Goal: Information Seeking & Learning: Learn about a topic

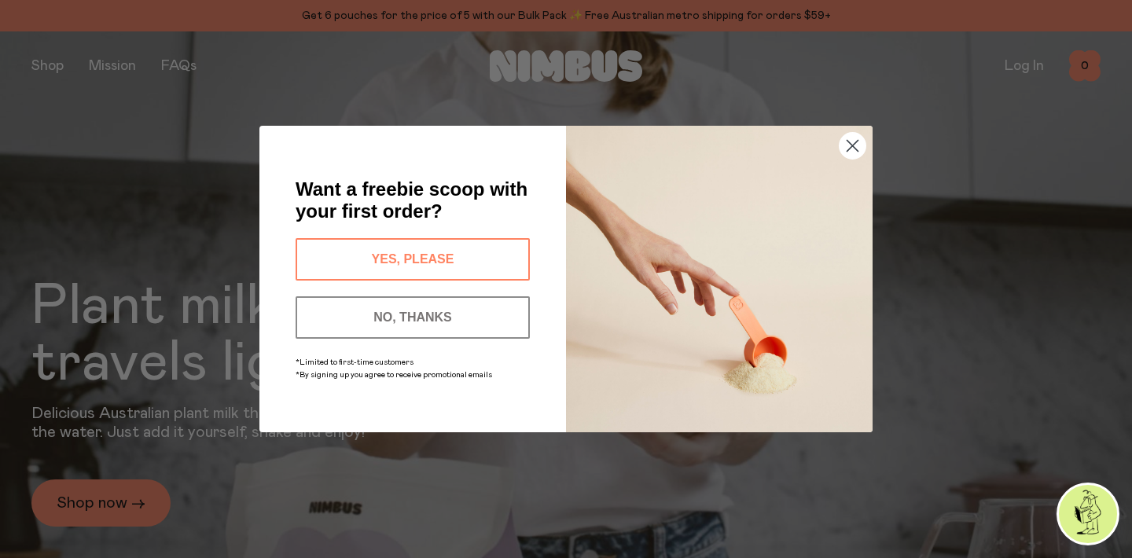
click at [848, 141] on icon "Close dialog" at bounding box center [853, 146] width 11 height 11
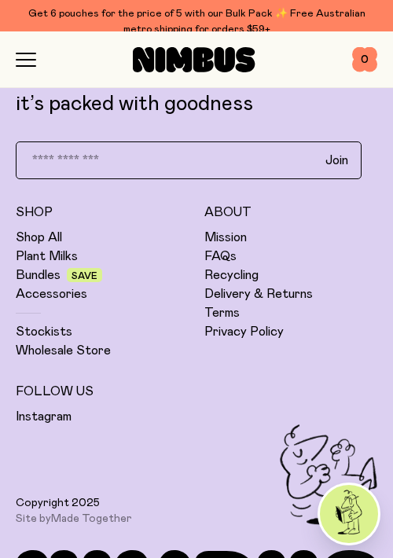
scroll to position [5140, 0]
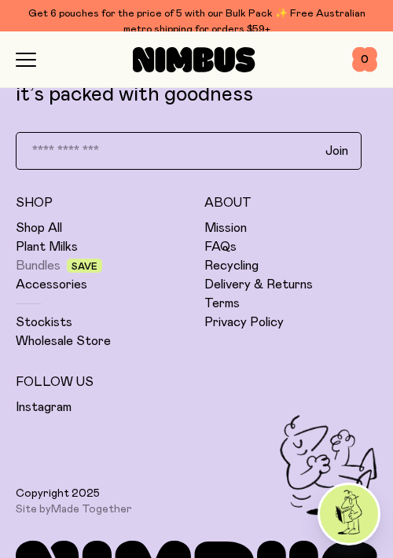
click at [32, 267] on link "Bundles" at bounding box center [38, 266] width 45 height 16
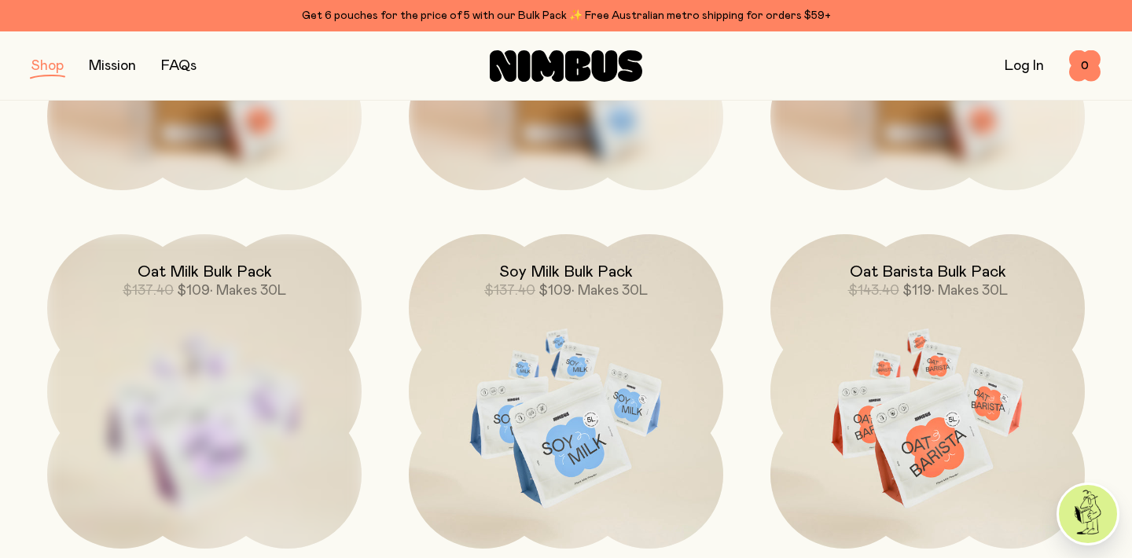
scroll to position [149, 0]
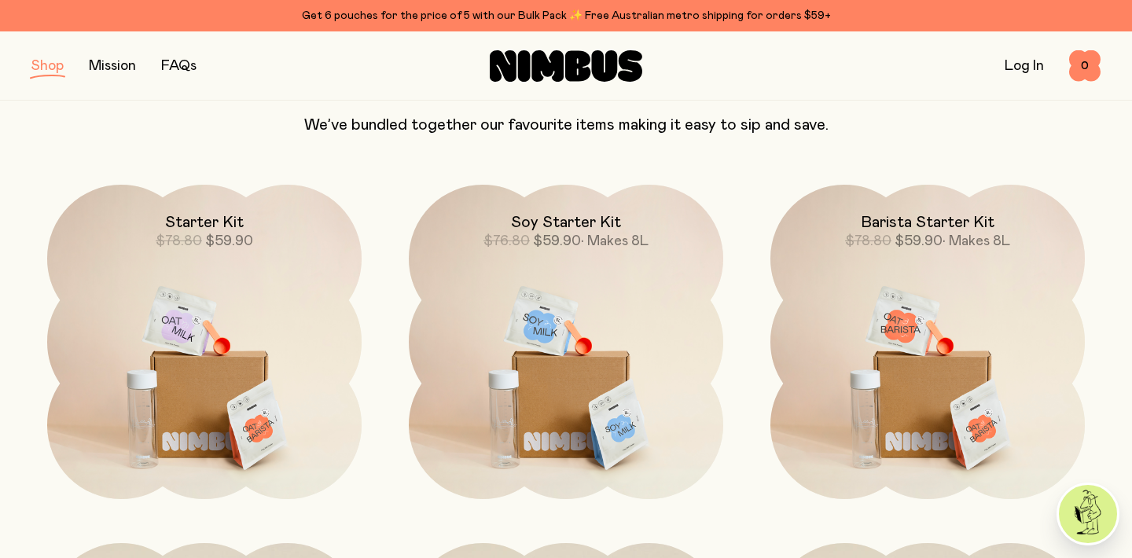
click at [1107, 513] on img at bounding box center [1088, 514] width 58 height 58
click at [1095, 134] on p "We’ve bundled together our favourite items making it easy to sip and save." at bounding box center [565, 125] width 1069 height 19
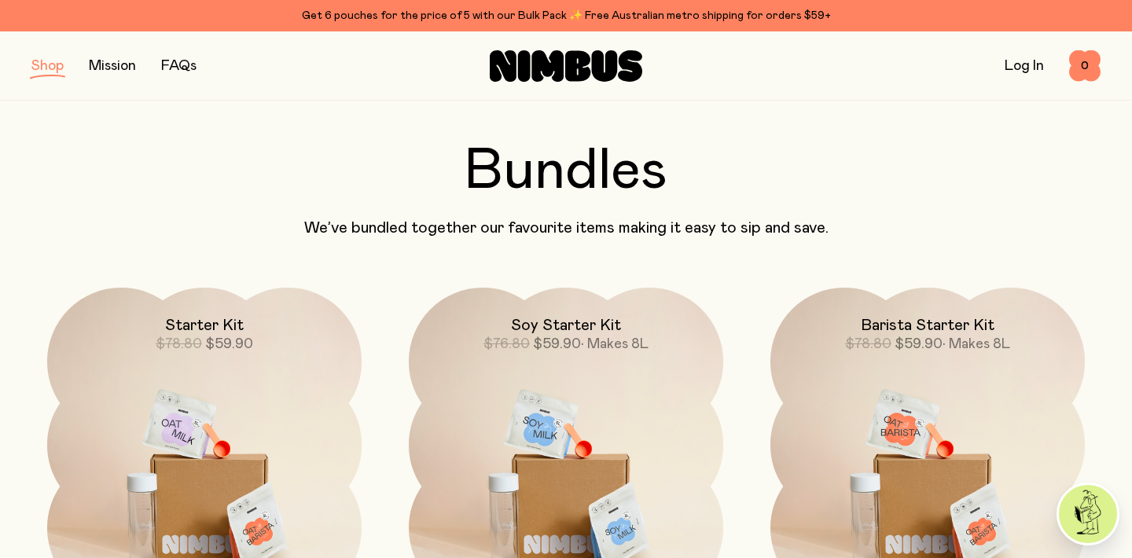
scroll to position [0, 0]
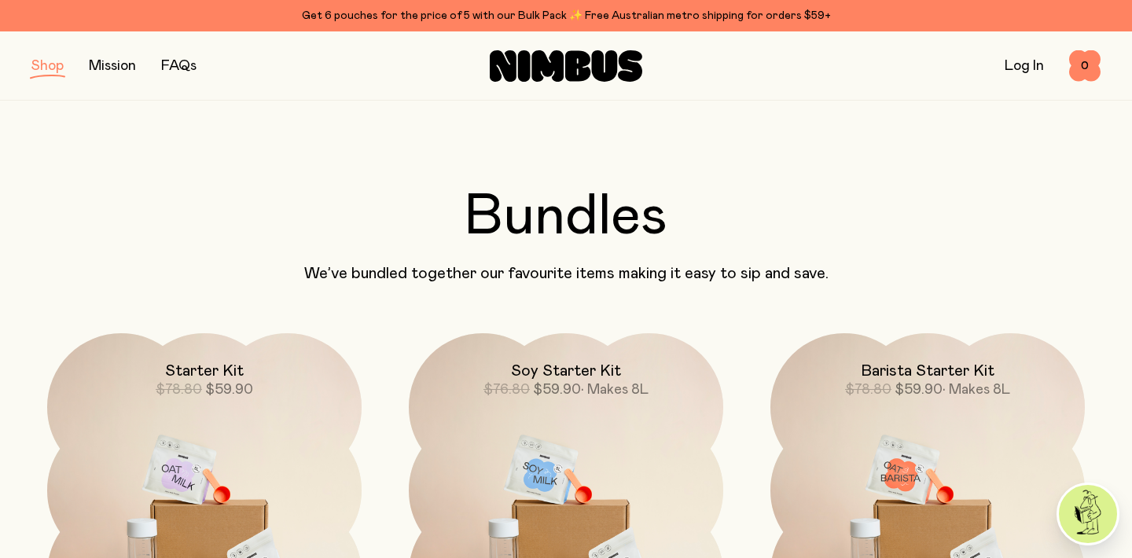
click at [117, 94] on div "Shop Mission FAQs Log In 0 0" at bounding box center [565, 65] width 1069 height 68
click at [112, 70] on link "Mission" at bounding box center [112, 66] width 47 height 14
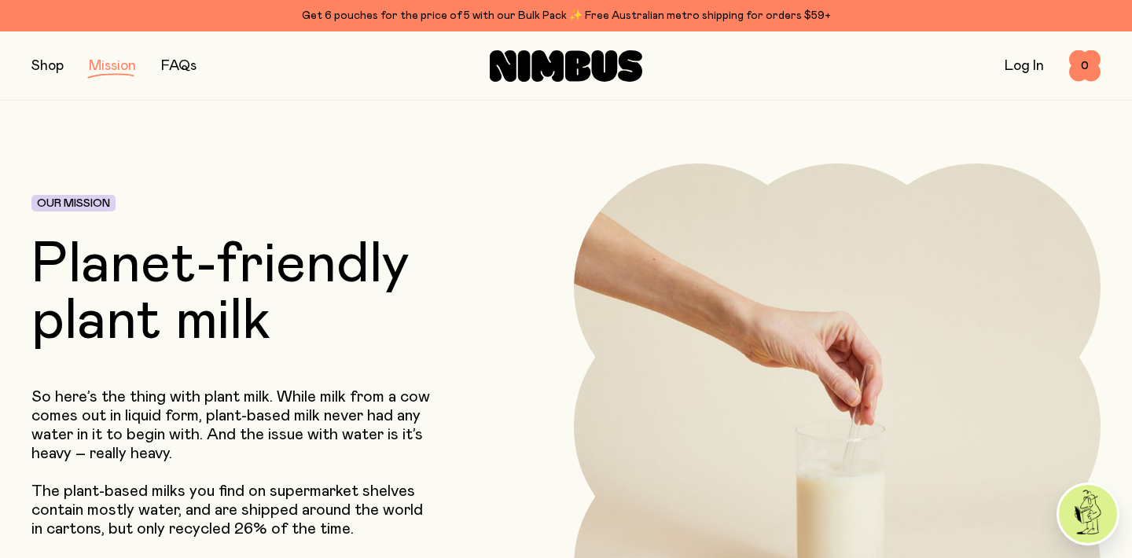
click at [63, 78] on div "Shop Mission FAQs Log In 0 0" at bounding box center [565, 65] width 1069 height 68
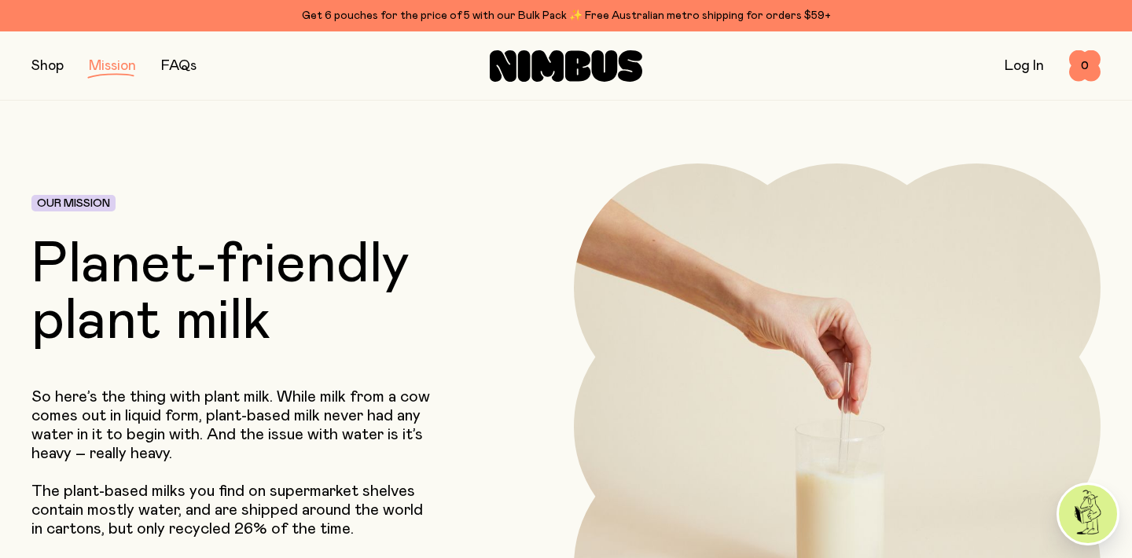
click at [53, 74] on button "button" at bounding box center [47, 66] width 32 height 22
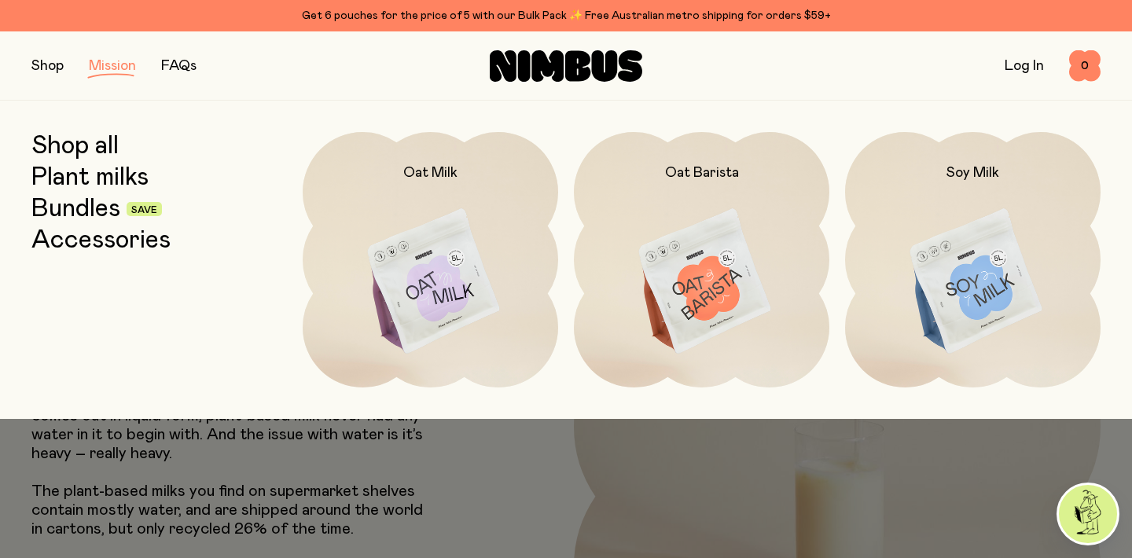
click at [49, 244] on link "Accessories" at bounding box center [100, 240] width 139 height 28
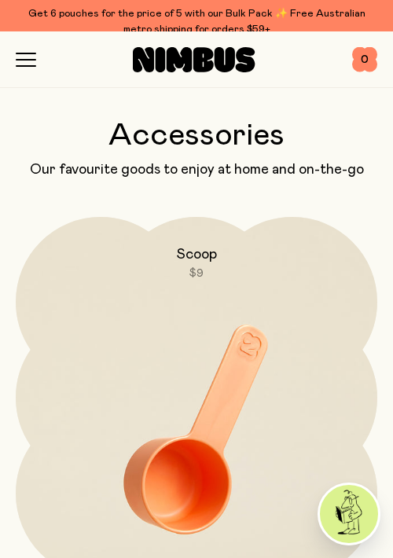
click at [28, 71] on div "Shop Mission FAQs Log In 0 0" at bounding box center [197, 59] width 362 height 56
click at [30, 56] on icon "button" at bounding box center [26, 60] width 20 height 14
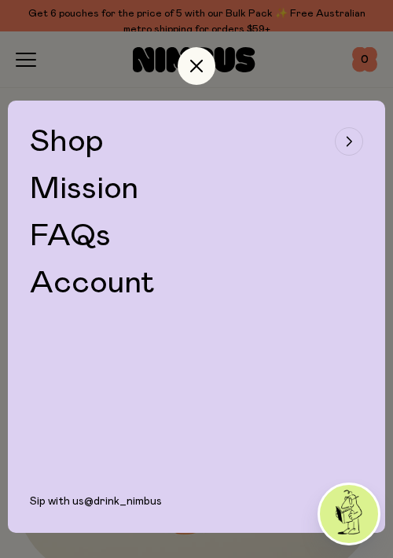
click at [75, 131] on span "Shop" at bounding box center [67, 141] width 74 height 31
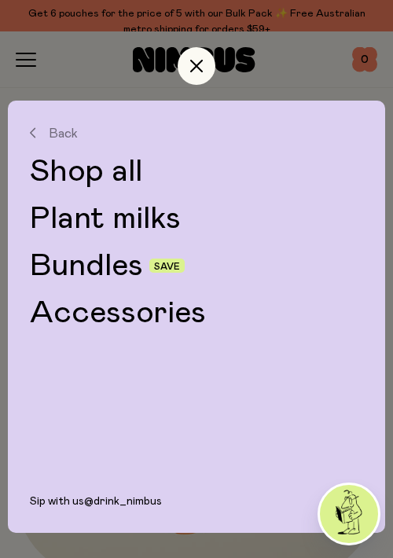
click at [81, 263] on link "Bundles" at bounding box center [86, 265] width 113 height 31
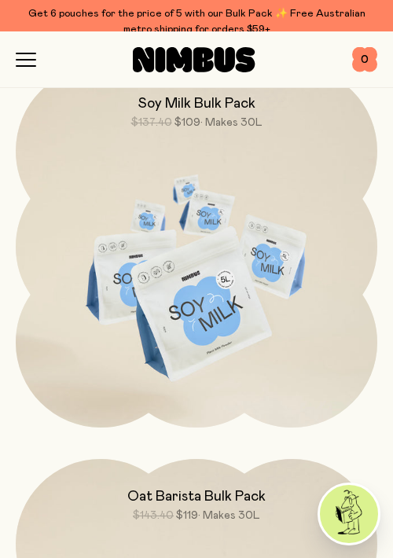
scroll to position [1522, 0]
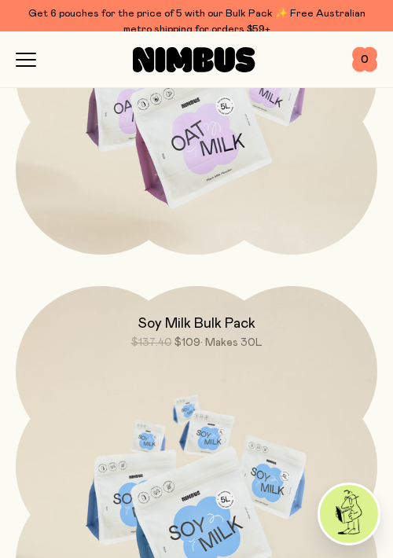
click at [19, 57] on icon "button" at bounding box center [26, 60] width 20 height 14
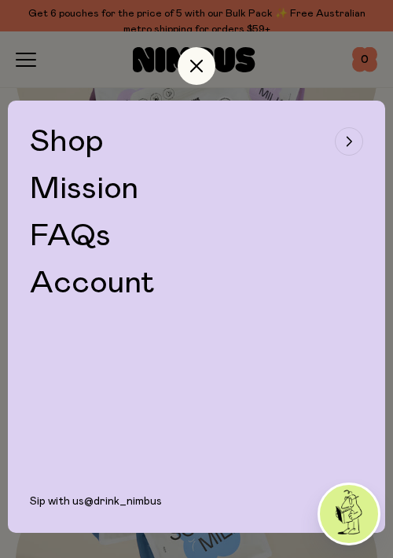
click at [70, 234] on link "FAQs" at bounding box center [70, 235] width 81 height 31
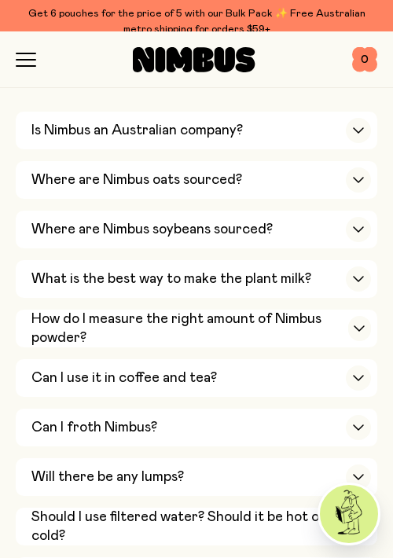
scroll to position [428, 0]
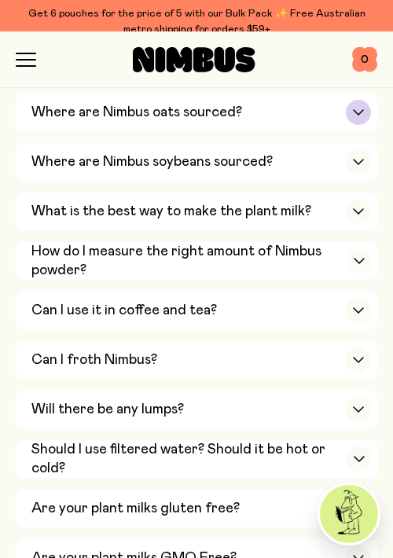
click at [300, 107] on div "Where are Nimbus oats sourced?" at bounding box center [201, 113] width 340 height 38
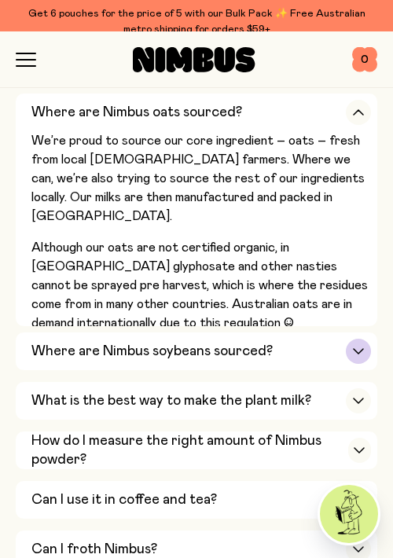
click at [320, 345] on div "Where are Nimbus soybeans sourced?" at bounding box center [201, 352] width 340 height 38
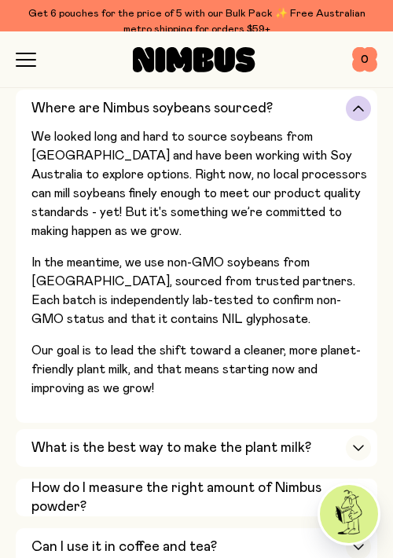
scroll to position [534, 0]
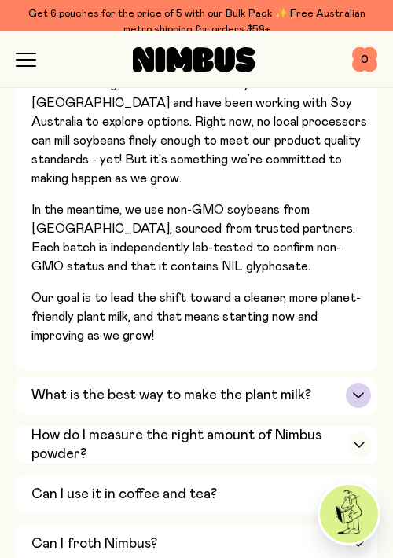
click at [304, 386] on h3 "What is the best way to make the plant milk?" at bounding box center [171, 395] width 280 height 19
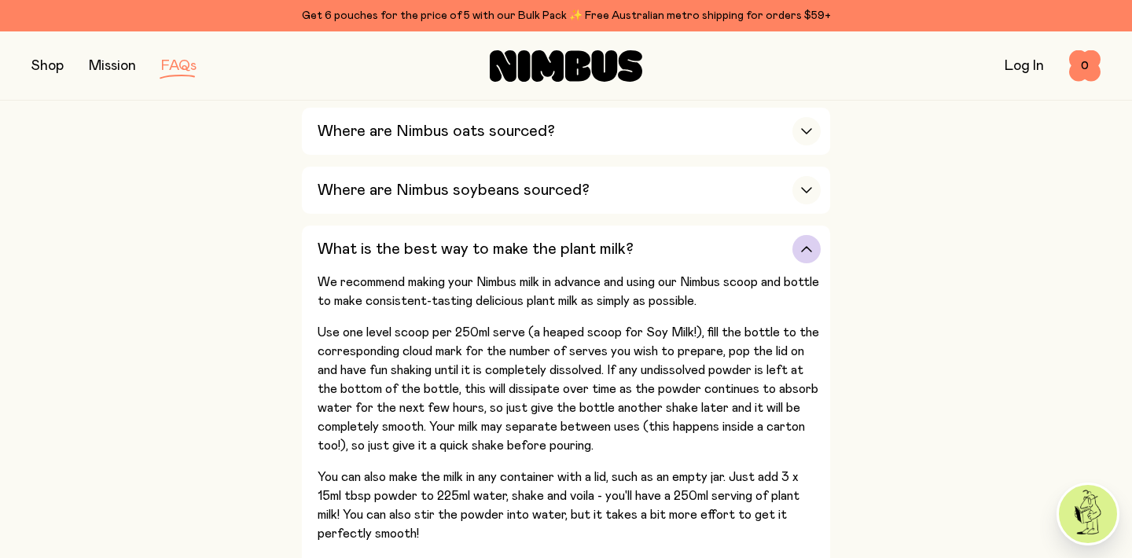
scroll to position [481, 0]
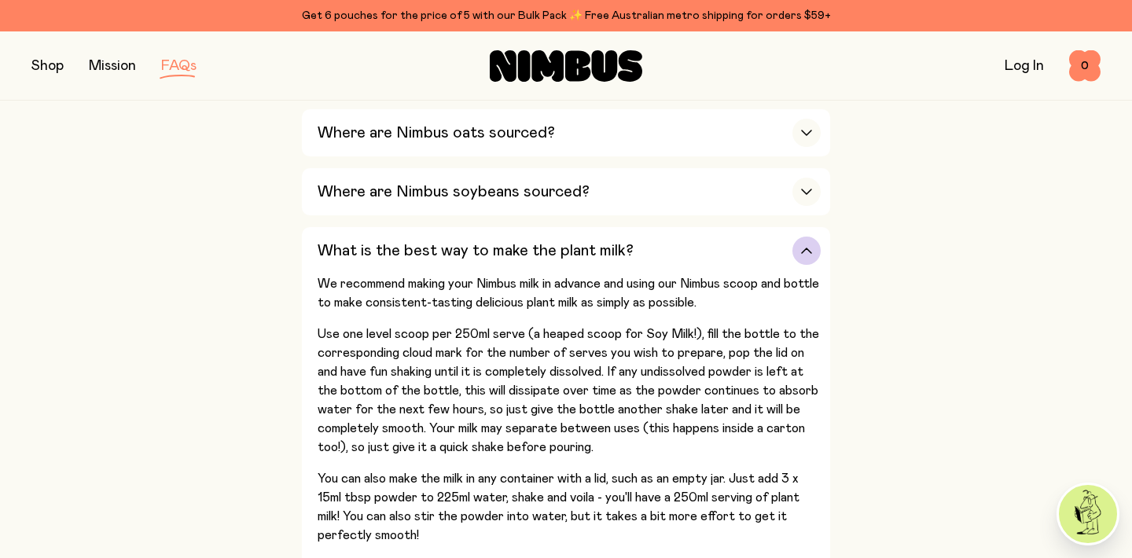
click at [604, 248] on h3 "What is the best way to make the plant milk?" at bounding box center [476, 250] width 316 height 19
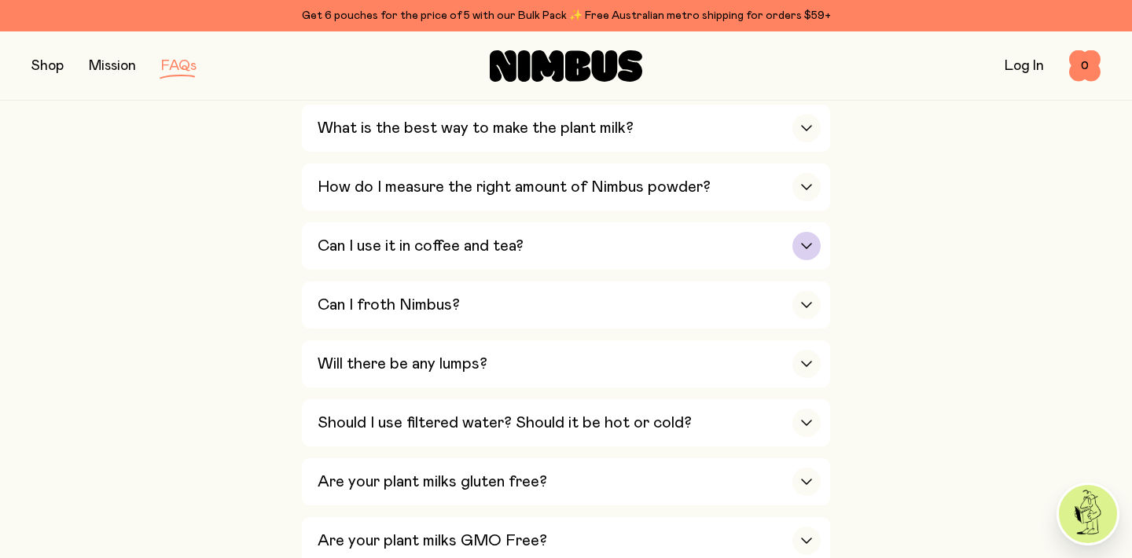
click at [615, 233] on div "Can I use it in coffee and tea?" at bounding box center [569, 246] width 503 height 47
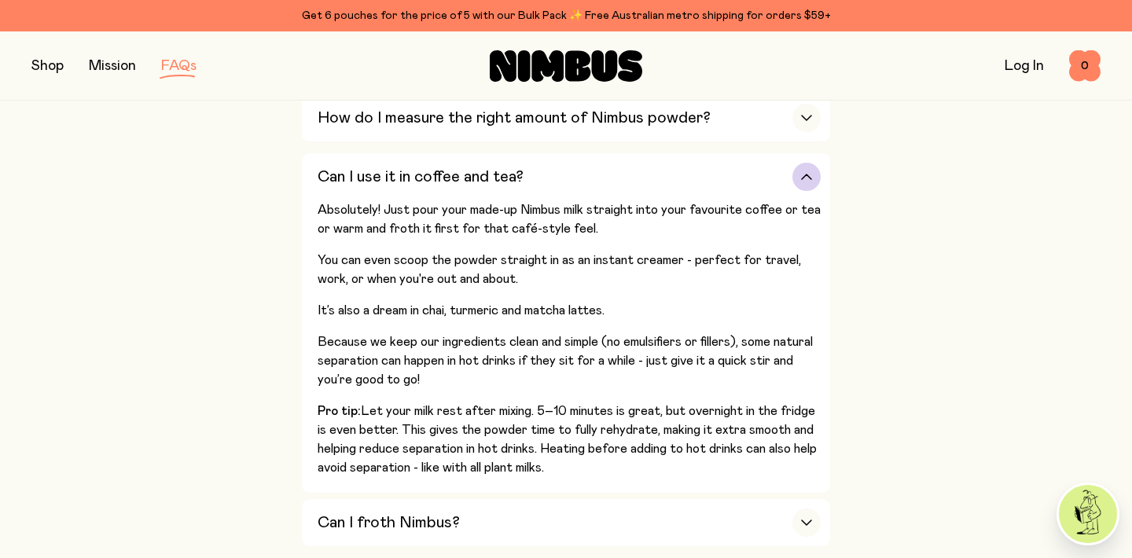
click at [634, 157] on div "Can I use it in coffee and tea?" at bounding box center [569, 176] width 503 height 47
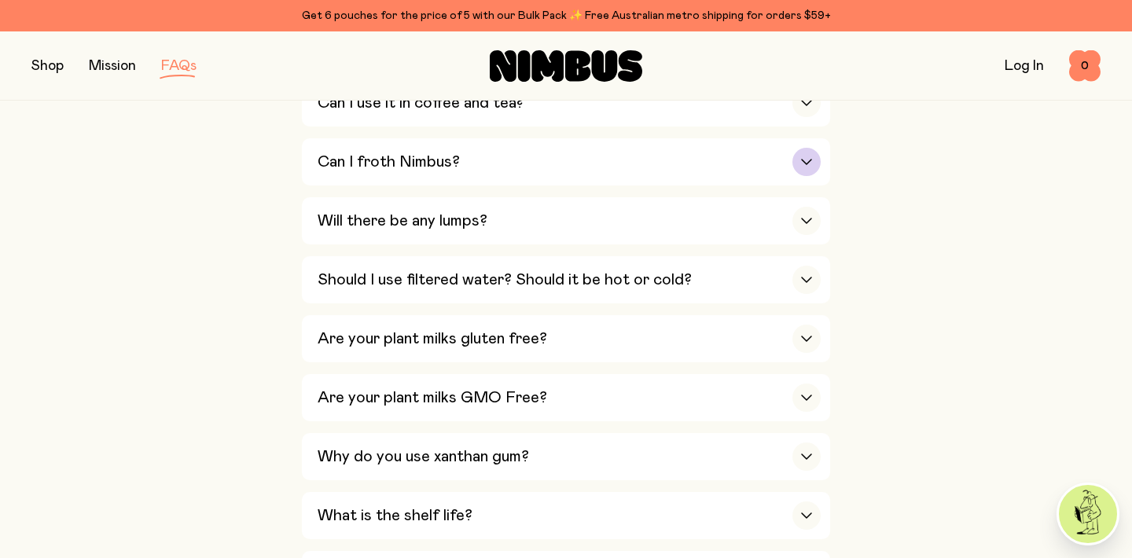
click at [637, 171] on div "Can I froth Nimbus?" at bounding box center [569, 161] width 503 height 47
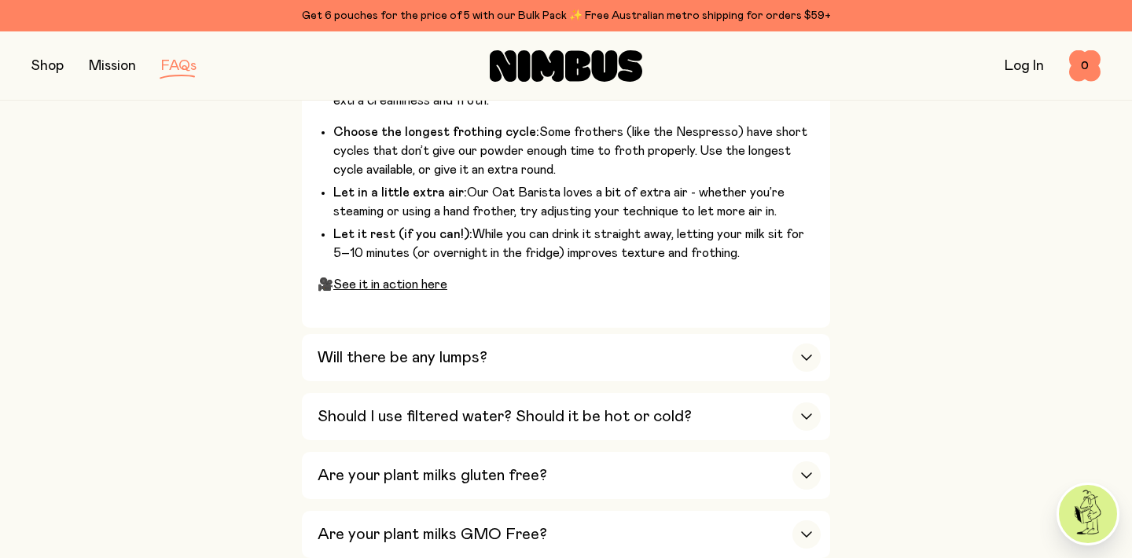
scroll to position [1083, 0]
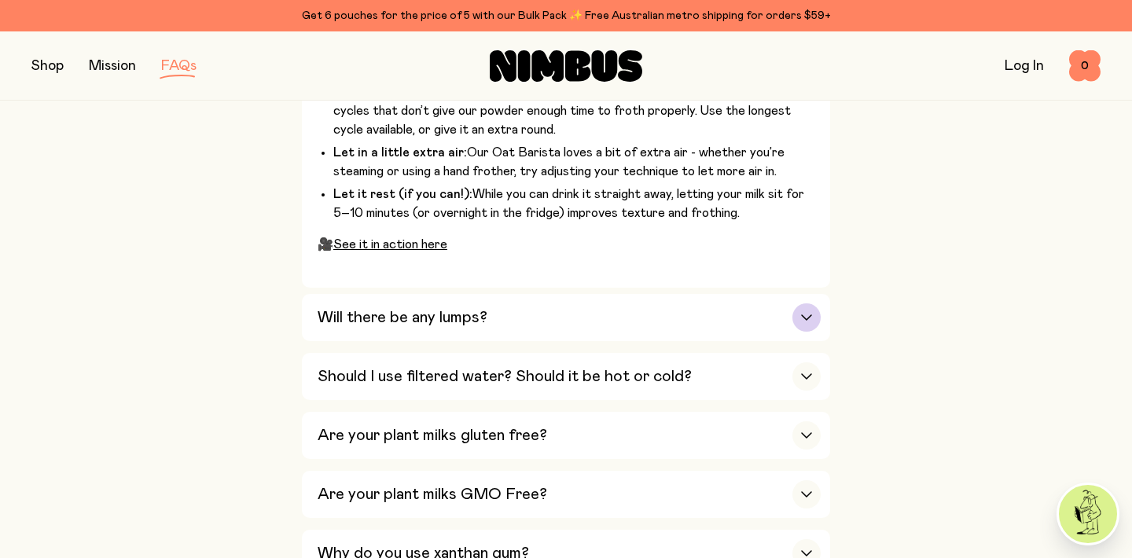
click at [660, 312] on div "Will there be any lumps?" at bounding box center [569, 317] width 503 height 47
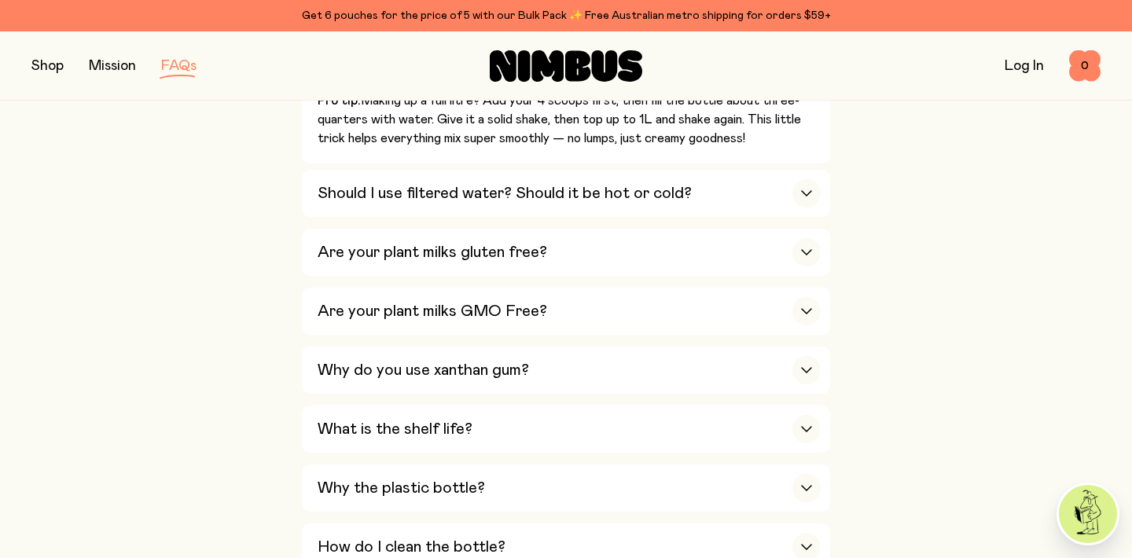
scroll to position [1020, 0]
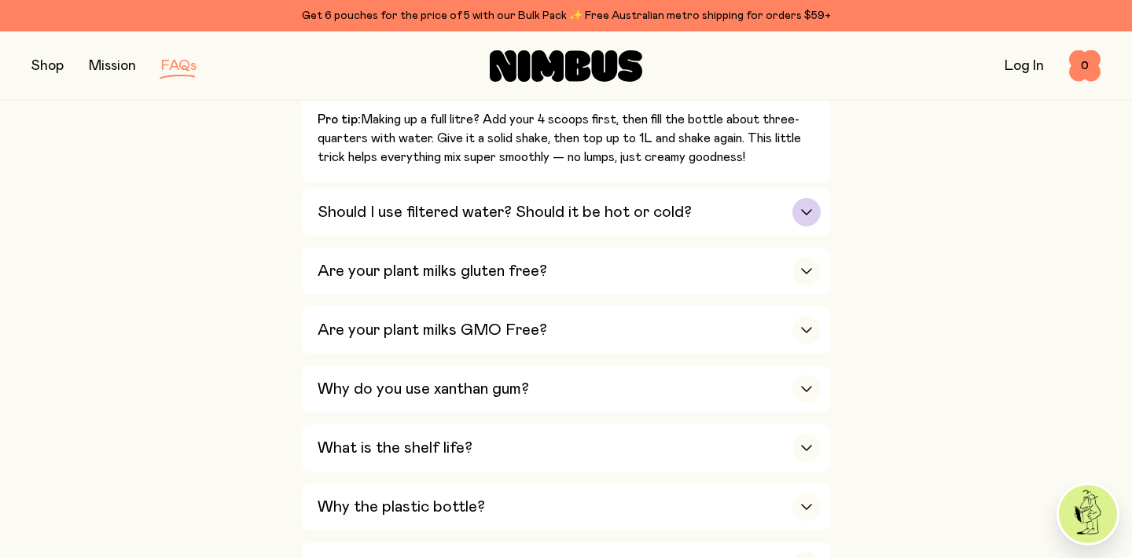
click at [678, 217] on h3 "Should I use filtered water? Should it be hot or cold?" at bounding box center [505, 212] width 374 height 19
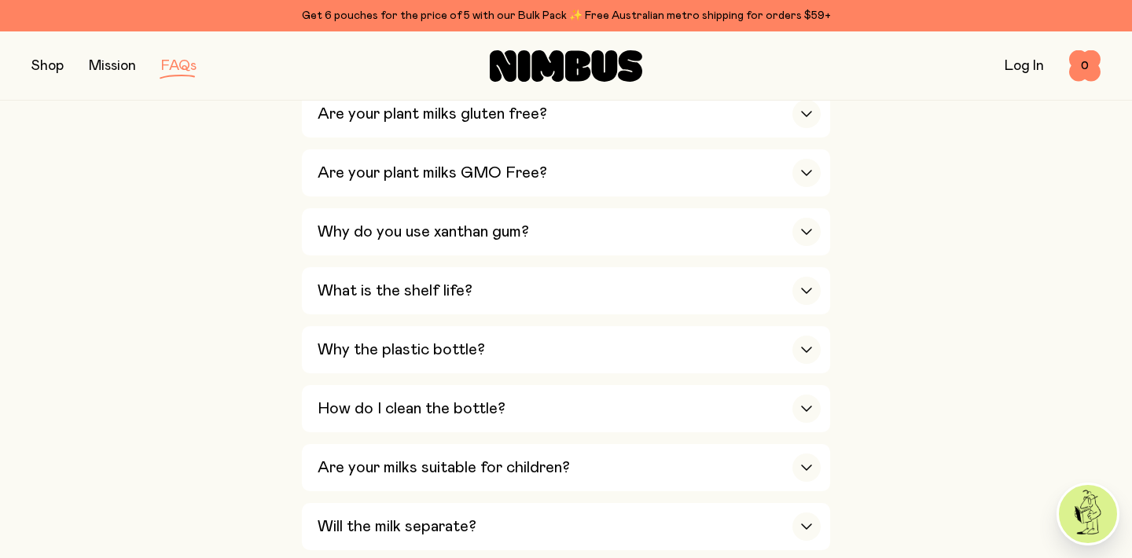
click at [678, 217] on div "Why do you use xanthan gum?" at bounding box center [569, 231] width 503 height 47
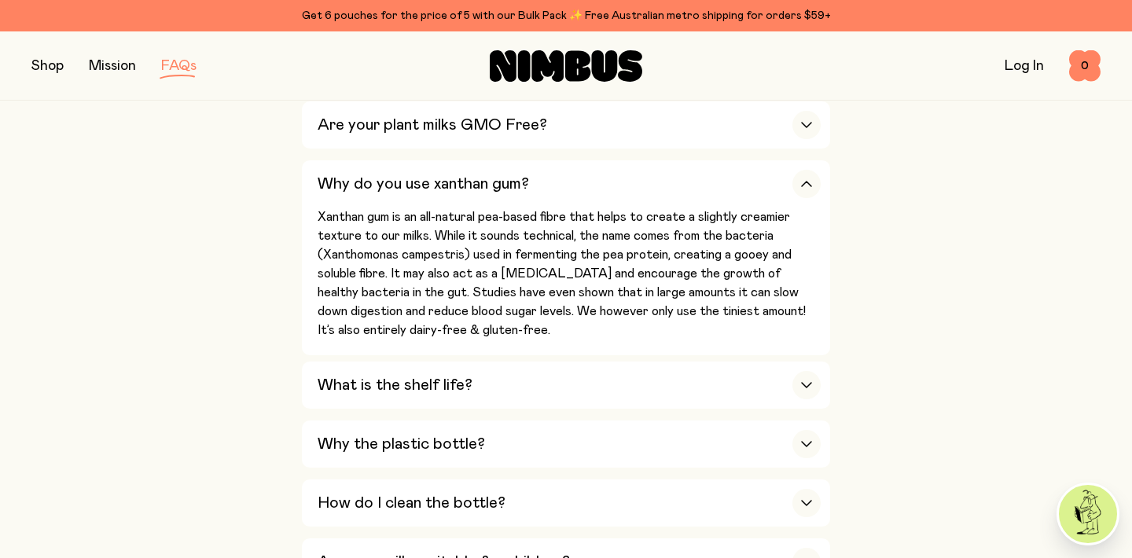
click at [678, 217] on p "Xanthan gum is an all-natural pea-based fibre that helps to create a slightly c…" at bounding box center [569, 274] width 503 height 132
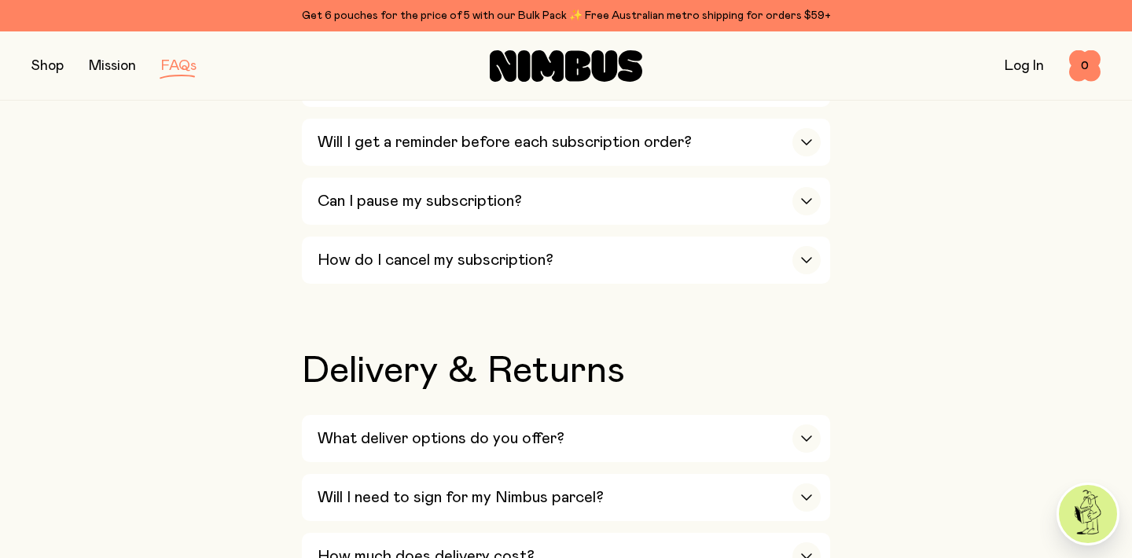
scroll to position [2545, 0]
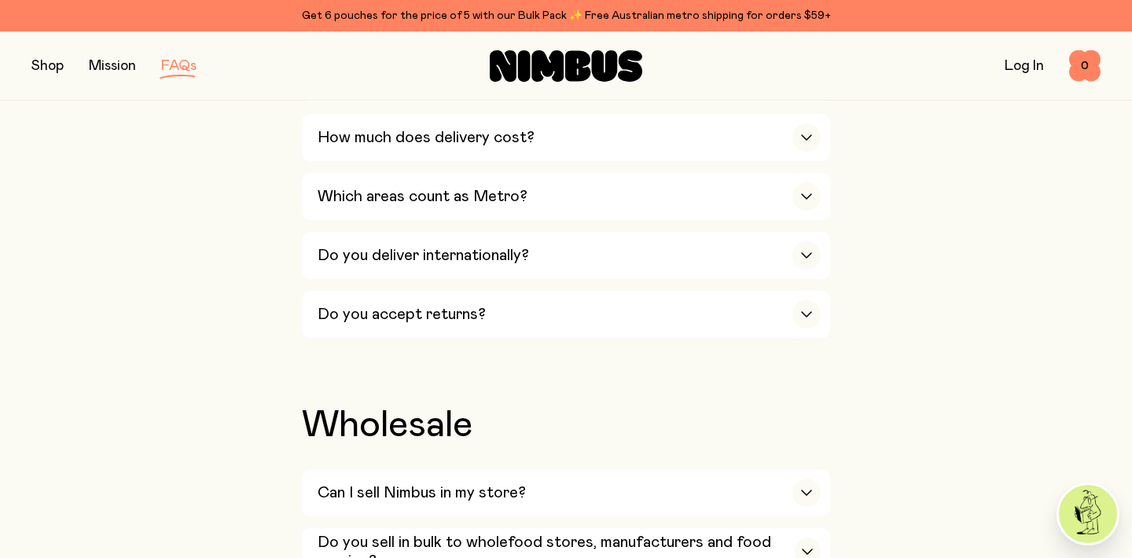
click at [109, 62] on link "Mission" at bounding box center [112, 66] width 47 height 14
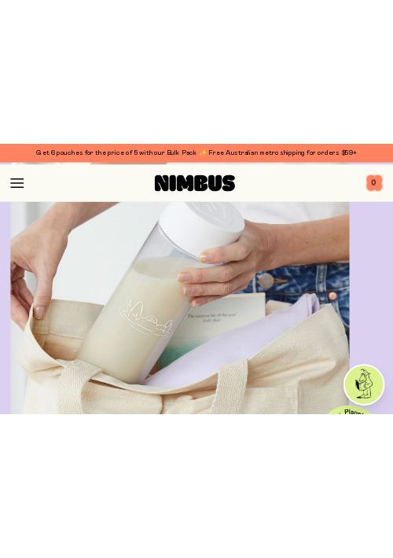
scroll to position [1031, 0]
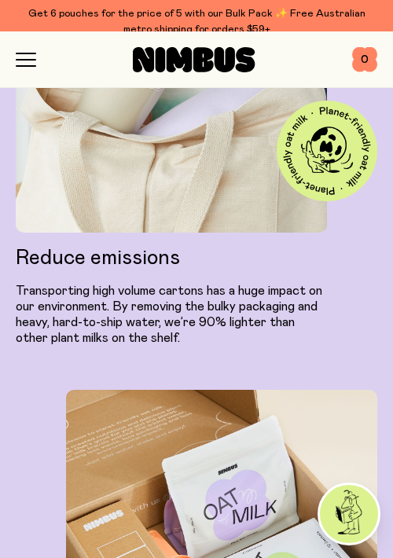
click at [143, 47] on icon at bounding box center [194, 59] width 122 height 25
